Goal: Navigation & Orientation: Find specific page/section

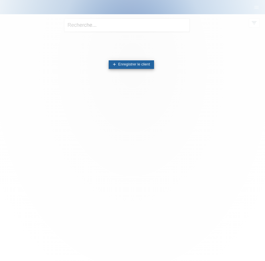
click at [120, 67] on link "add Enregistrer le client" at bounding box center [131, 64] width 45 height 9
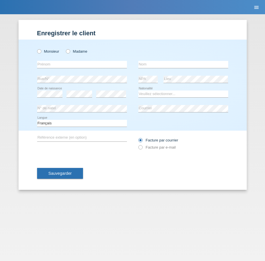
click at [256, 6] on icon "menu" at bounding box center [256, 8] width 6 height 6
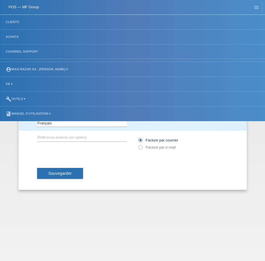
click at [11, 36] on link "Achats" at bounding box center [12, 36] width 19 height 3
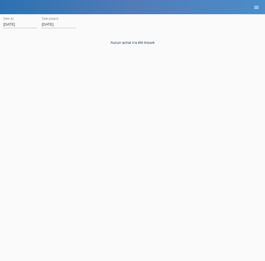
click at [255, 10] on icon "menu" at bounding box center [256, 8] width 6 height 6
click at [254, 7] on icon "menu" at bounding box center [256, 8] width 6 height 6
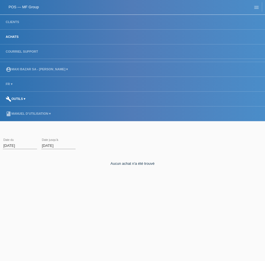
click at [17, 99] on link "build Outils ▾" at bounding box center [15, 98] width 25 height 3
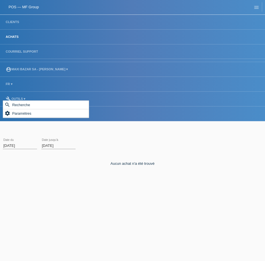
click at [25, 7] on link "POS — MF Group" at bounding box center [24, 7] width 30 height 4
